Goal: Transaction & Acquisition: Purchase product/service

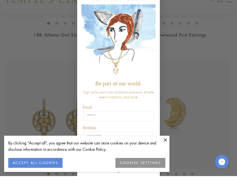
scroll to position [471, 0]
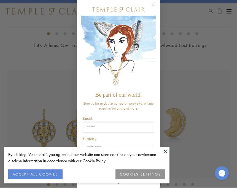
click at [161, 163] on button at bounding box center [165, 159] width 8 height 8
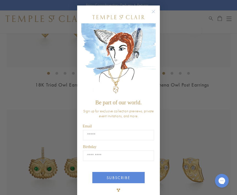
click at [155, 9] on circle "Close dialog" at bounding box center [153, 12] width 7 height 7
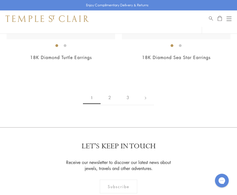
scroll to position [3946, 0]
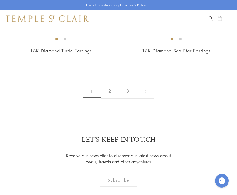
click at [106, 84] on link "2" at bounding box center [109, 91] width 18 height 15
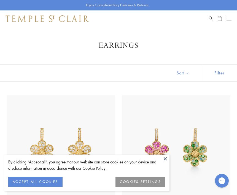
click at [164, 162] on button at bounding box center [165, 159] width 8 height 8
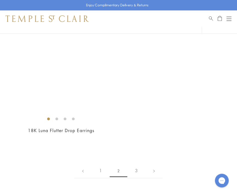
scroll to position [3736, 0]
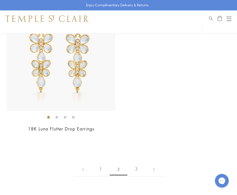
click at [138, 162] on link "3" at bounding box center [136, 169] width 18 height 15
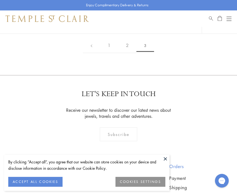
scroll to position [134, 0]
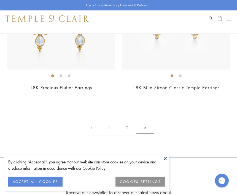
click at [111, 124] on link "1" at bounding box center [109, 128] width 18 height 15
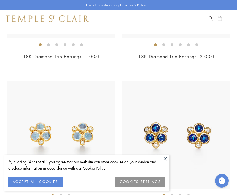
scroll to position [1368, 0]
